Goal: Task Accomplishment & Management: Manage account settings

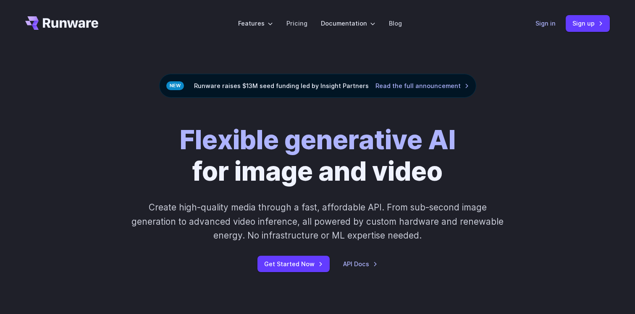
click at [542, 25] on link "Sign in" at bounding box center [545, 23] width 20 height 10
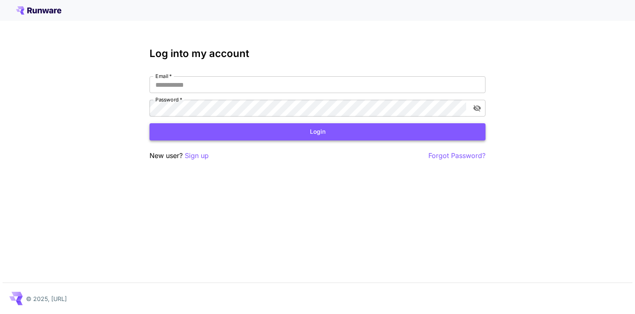
type input "**********"
click at [214, 133] on button "Login" at bounding box center [317, 131] width 336 height 17
